Goal: Task Accomplishment & Management: Complete application form

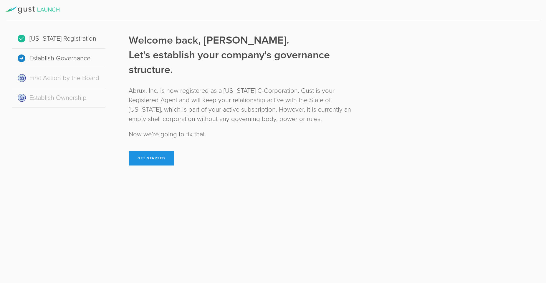
click at [151, 160] on button "Get Started" at bounding box center [152, 158] width 46 height 15
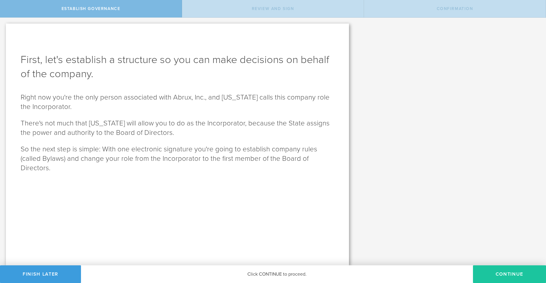
click at [503, 275] on button "Continue" at bounding box center [509, 275] width 73 height 18
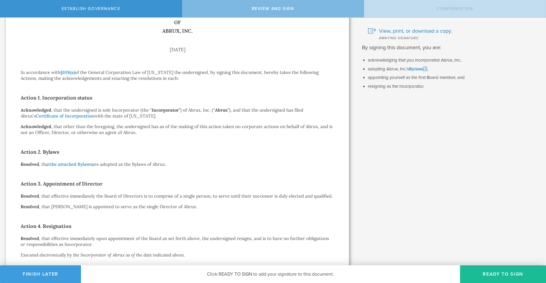
scroll to position [79, 0]
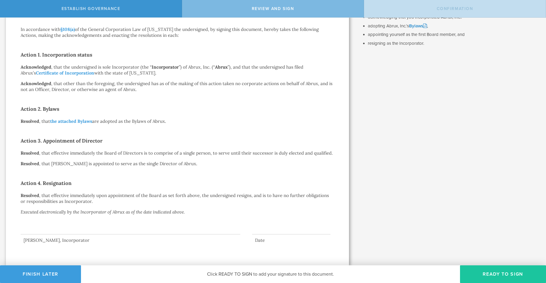
click at [489, 275] on button "Ready to Sign" at bounding box center [503, 275] width 86 height 18
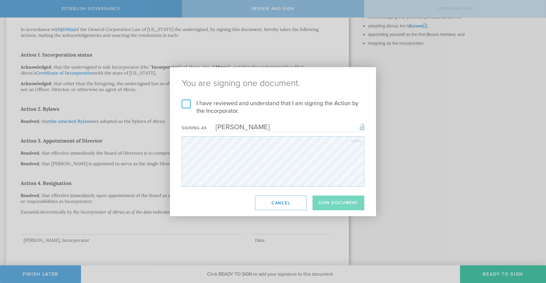
click at [261, 122] on form "I have reviewed and understand that I am signing the Action by the Incorporator…" at bounding box center [273, 143] width 183 height 87
click at [264, 126] on div "[PERSON_NAME]" at bounding box center [238, 127] width 63 height 9
click at [188, 103] on label "I have reviewed and understand that I am signing the Action by the Incorporator." at bounding box center [273, 107] width 183 height 15
click at [0, 0] on input "I have reviewed and understand that I am signing the Action by the Incorporator." at bounding box center [0, 0] width 0 height 0
click at [346, 202] on button "Sign Document" at bounding box center [339, 203] width 52 height 15
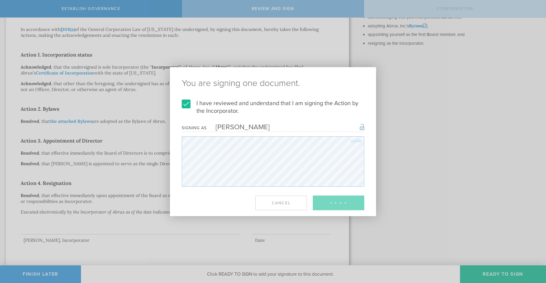
scroll to position [0, 0]
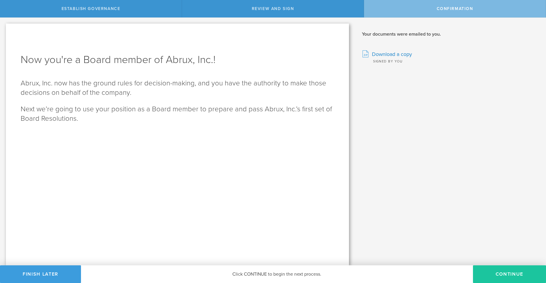
click at [499, 273] on button "Continue" at bounding box center [509, 275] width 73 height 18
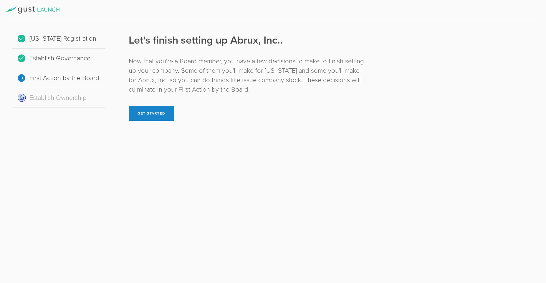
click at [75, 58] on div "Establish Governance" at bounding box center [58, 59] width 93 height 20
click at [24, 57] on div "Establish Governance" at bounding box center [58, 59] width 93 height 20
click at [161, 110] on button "Get Started" at bounding box center [152, 113] width 46 height 15
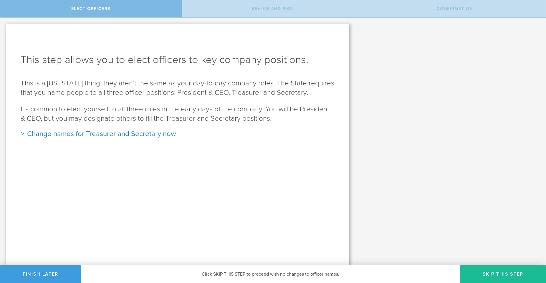
click at [22, 134] on div "Change names for Treasurer and Secretary now" at bounding box center [178, 133] width 314 height 9
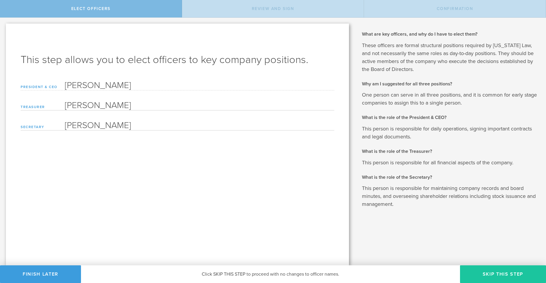
click at [512, 277] on button "Skip this step" at bounding box center [503, 275] width 86 height 18
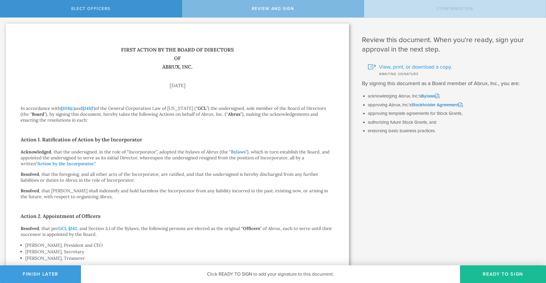
click at [430, 67] on span "View, print, or download a copy." at bounding box center [415, 67] width 73 height 8
click at [424, 96] on link "Bylaws" at bounding box center [431, 95] width 18 height 5
click at [437, 106] on link "Stockholder Agreement" at bounding box center [437, 104] width 51 height 5
click at [285, 141] on h2 "Action 1. Ratification of Action by the Incorporator" at bounding box center [178, 139] width 314 height 9
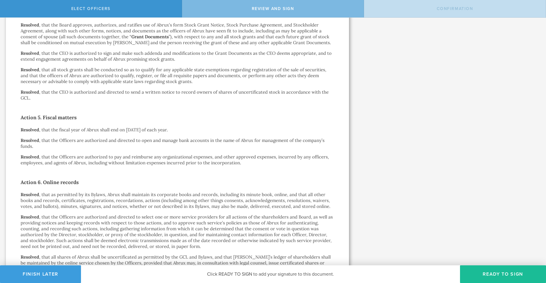
scroll to position [478, 0]
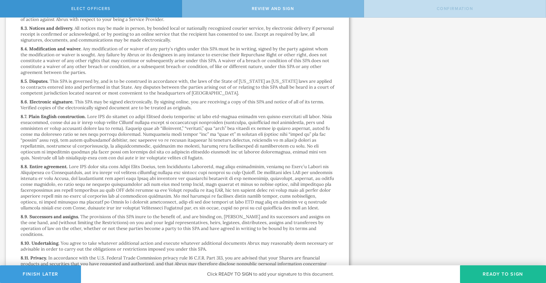
scroll to position [3571, 0]
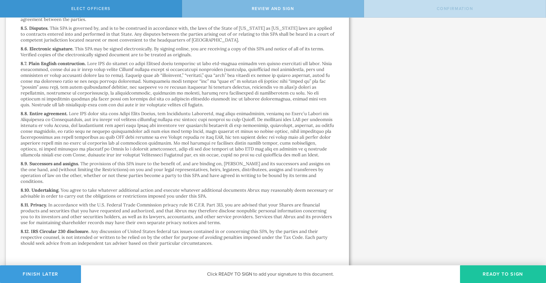
click at [492, 276] on button "Ready to Sign" at bounding box center [503, 275] width 86 height 18
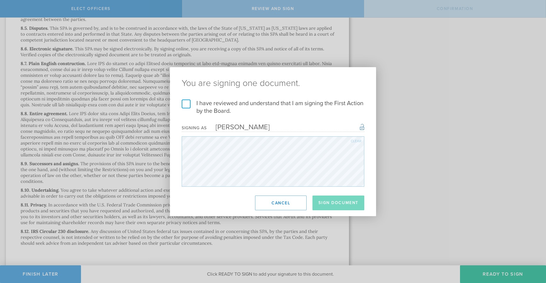
click at [187, 104] on label "I have reviewed and understand that I am signing the First Action by the Board." at bounding box center [273, 107] width 183 height 15
click at [0, 0] on input "I have reviewed and understand that I am signing the First Action by the Board." at bounding box center [0, 0] width 0 height 0
click at [350, 204] on button "Sign Document" at bounding box center [339, 203] width 52 height 15
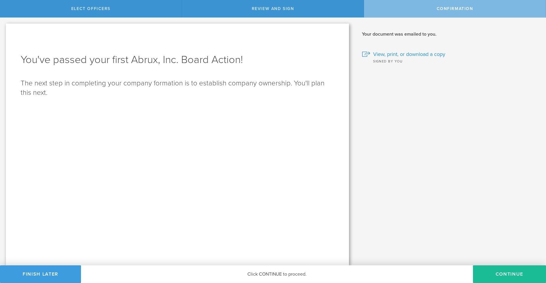
click at [414, 57] on span "View, print, or download a copy" at bounding box center [409, 54] width 72 height 8
click at [51, 275] on button "Finish Later" at bounding box center [40, 275] width 81 height 18
